Goal: Find specific page/section: Find specific page/section

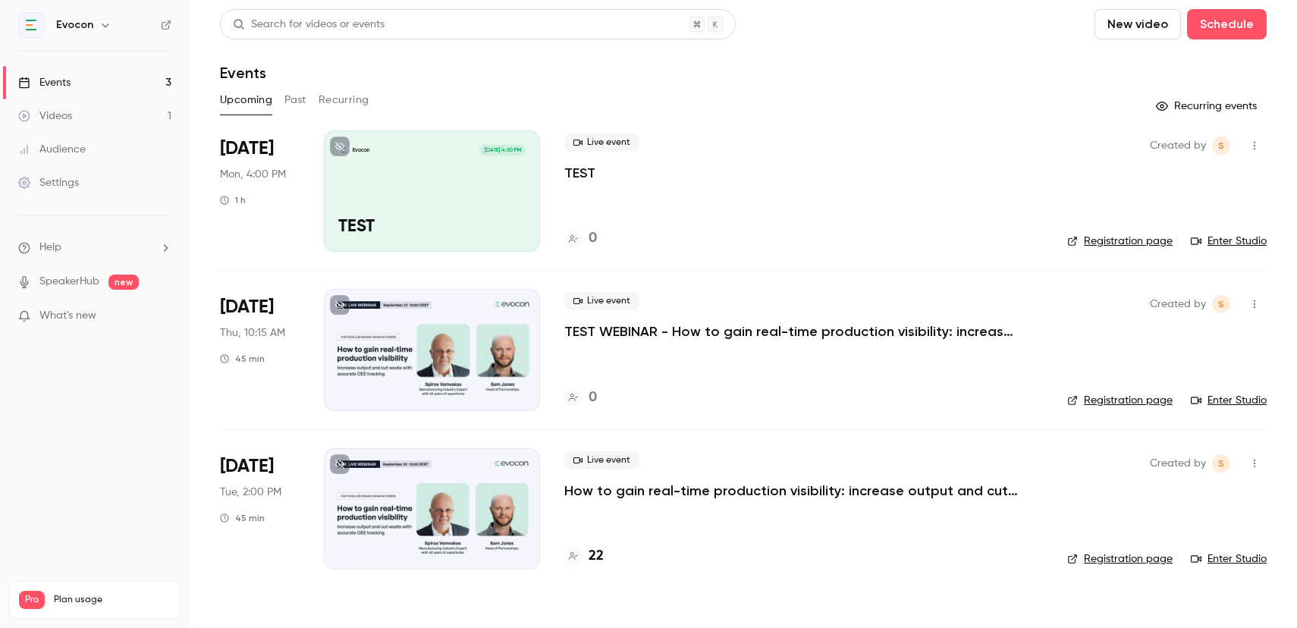
click at [597, 559] on h4 "22" at bounding box center [596, 556] width 15 height 20
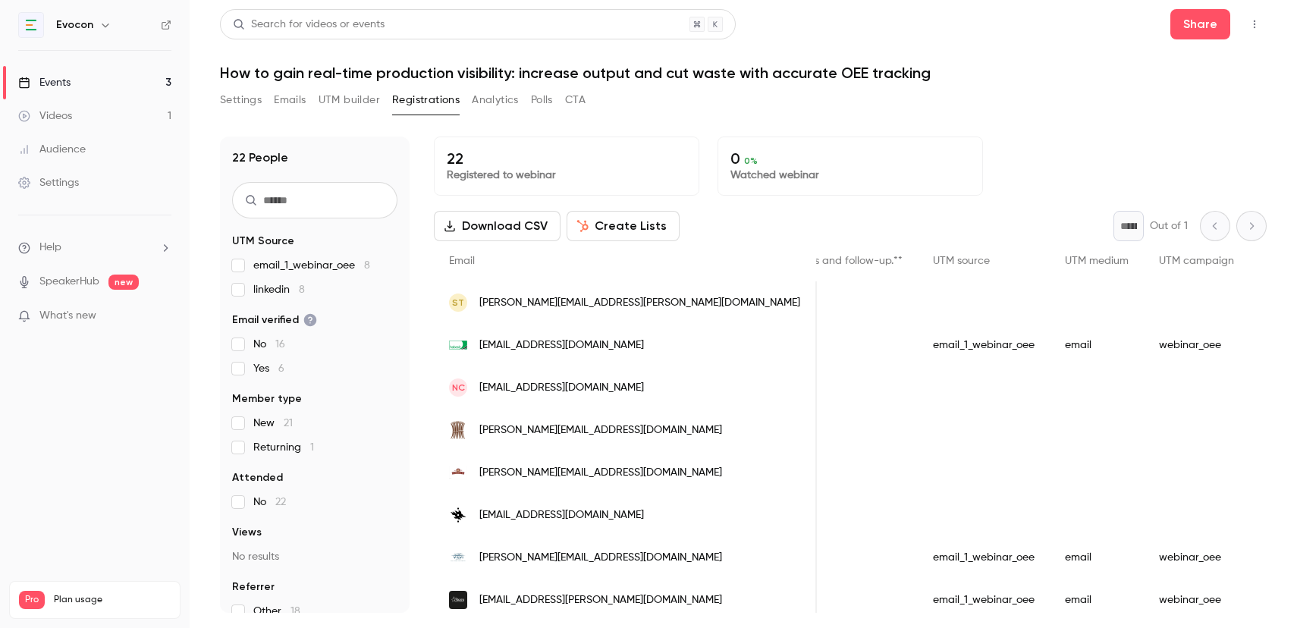
scroll to position [0, 1502]
